Goal: Use online tool/utility: Use online tool/utility

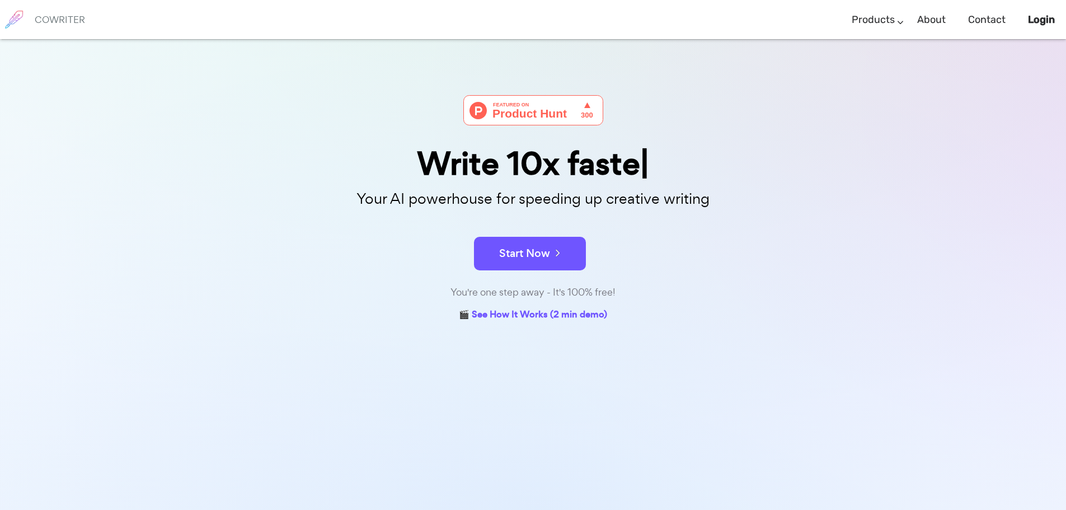
click at [1035, 17] on b "Login" at bounding box center [1041, 19] width 27 height 12
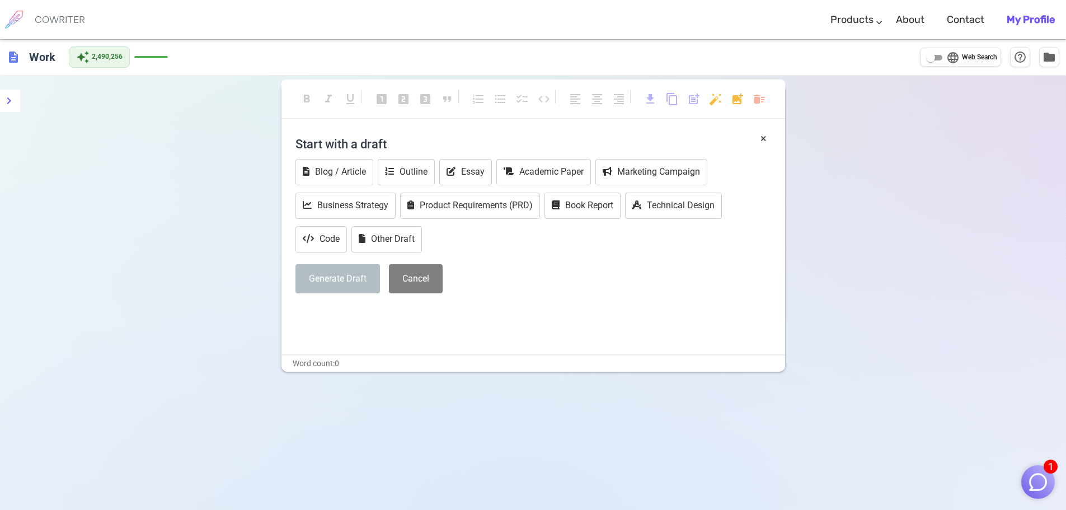
click at [1042, 477] on img "button" at bounding box center [1037, 481] width 21 height 21
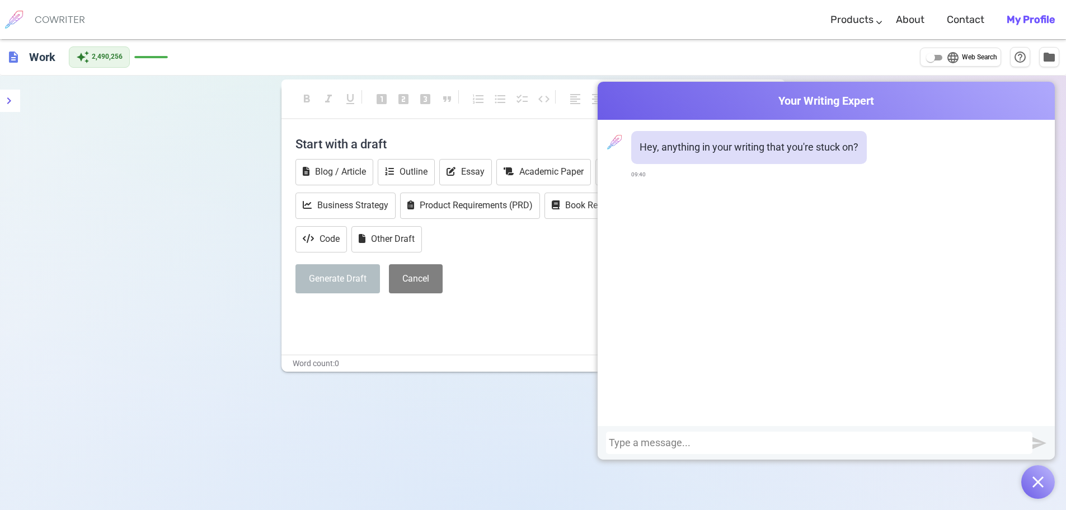
click at [909, 443] on div at bounding box center [819, 442] width 421 height 11
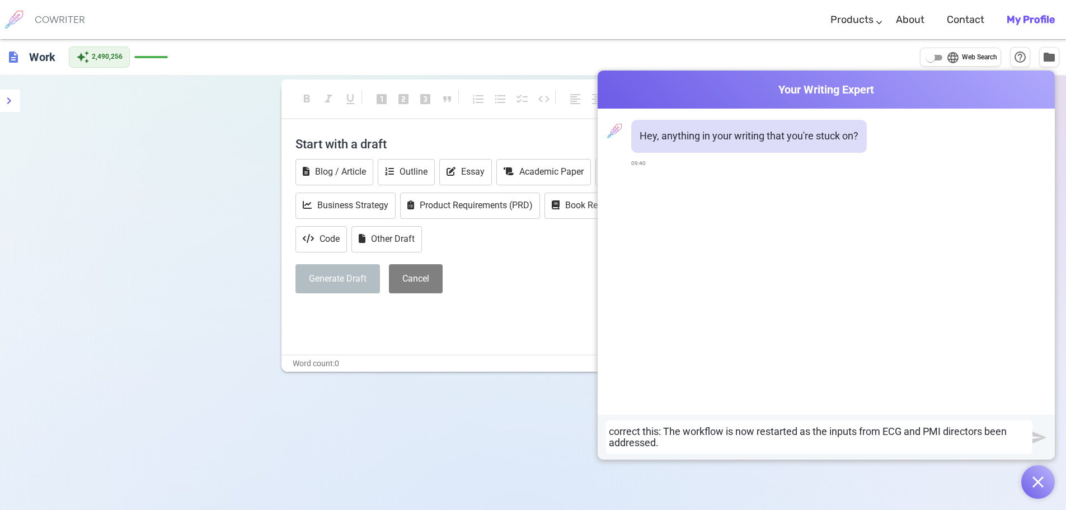
scroll to position [1, 0]
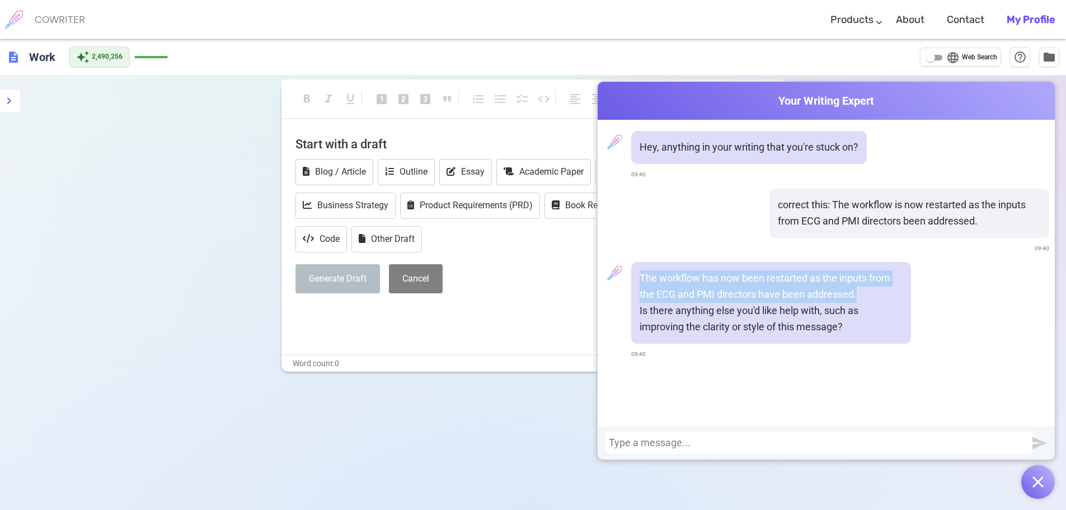
drag, startPoint x: 637, startPoint y: 277, endPoint x: 875, endPoint y: 296, distance: 239.6
click at [875, 296] on p "The workflow has now been restarted as the inputs from the ECG and PMI director…" at bounding box center [770, 286] width 263 height 32
copy p "The workflow has now been restarted as the inputs from the ECG and PMI director…"
click at [681, 441] on div at bounding box center [819, 442] width 421 height 11
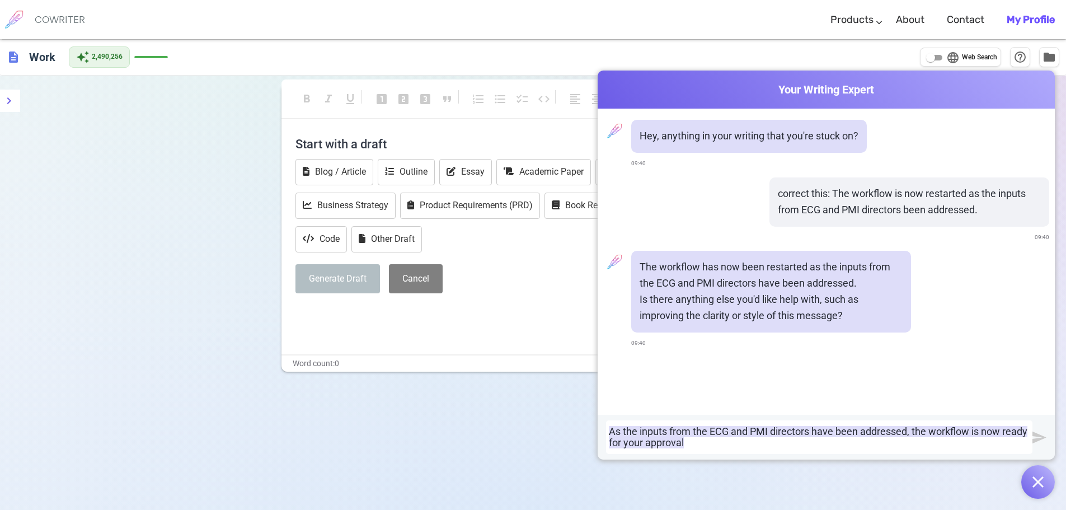
click at [715, 442] on div "As the inputs from the ECG and PMI directors have been addressed, t he workflow…" at bounding box center [819, 437] width 421 height 22
drag, startPoint x: 719, startPoint y: 444, endPoint x: 576, endPoint y: 432, distance: 143.7
click at [576, 432] on div "Cowriter Your Writing Expert Hey, anything in your writing that you're stuck on…" at bounding box center [533, 312] width 1066 height 546
copy div "As the inputs from the ECG and PMI directors have been addressed, t he workflow…"
